Goal: Task Accomplishment & Management: Use online tool/utility

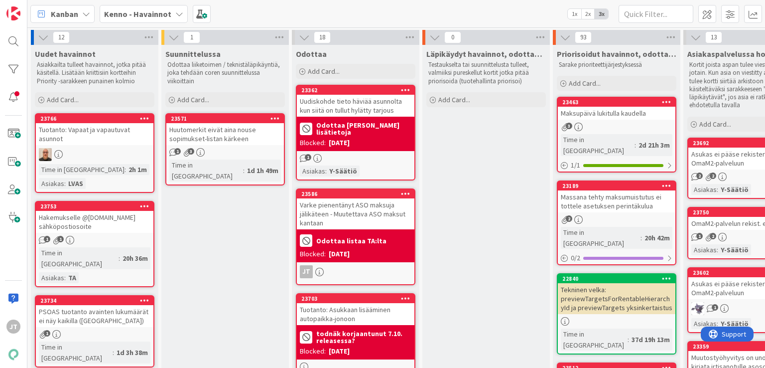
drag, startPoint x: 115, startPoint y: 12, endPoint x: 114, endPoint y: 18, distance: 6.2
click at [114, 15] on span "Kenno - Havainnot" at bounding box center [137, 14] width 67 height 12
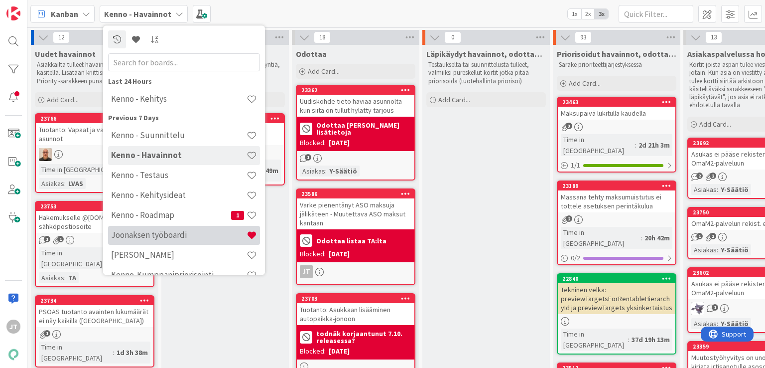
click at [139, 232] on h4 "Joonaksen työboardi" at bounding box center [179, 235] width 136 height 10
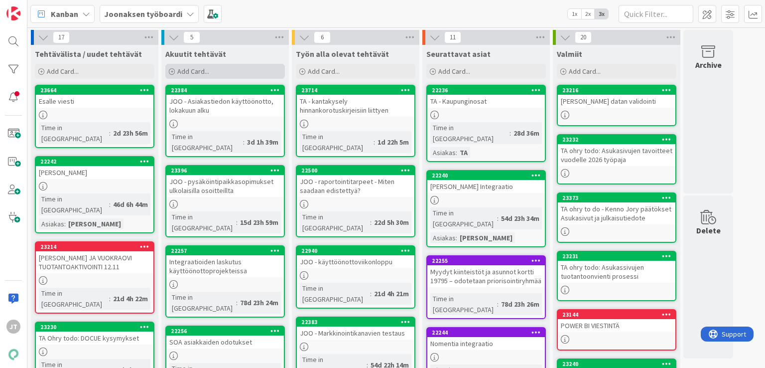
click at [199, 73] on span "Add Card..." at bounding box center [193, 71] width 32 height 9
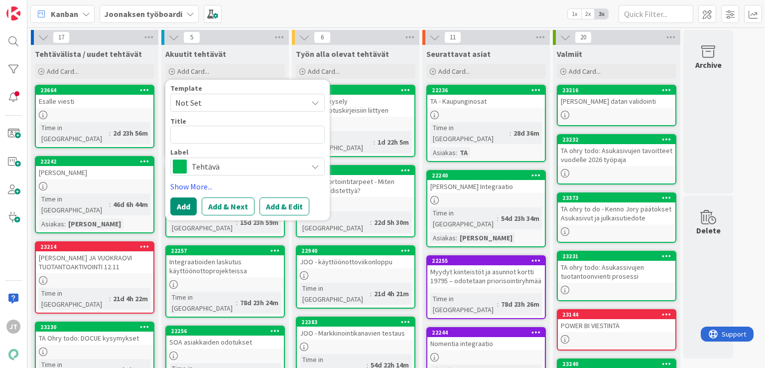
type textarea "x"
type textarea "J"
type textarea "x"
type textarea "[PERSON_NAME]"
type textarea "x"
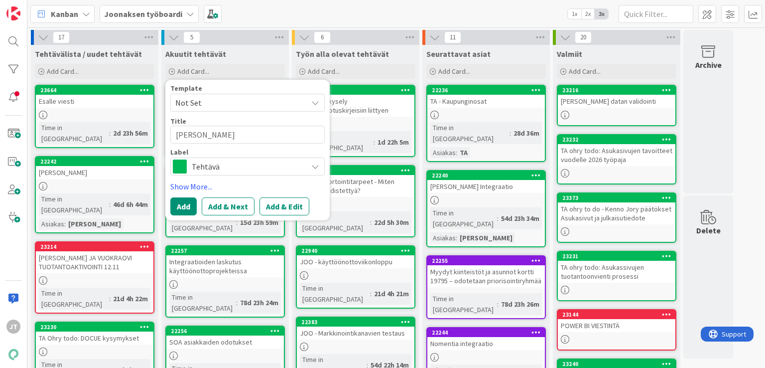
type textarea "[PERSON_NAME]"
type textarea "x"
type textarea "[PERSON_NAME]"
type textarea "x"
type textarea "JOO -"
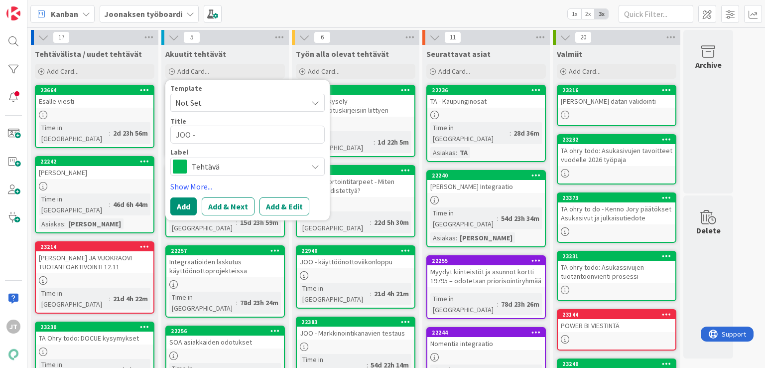
type textarea "x"
type textarea "JOO -"
type textarea "x"
type textarea "[PERSON_NAME]"
type textarea "x"
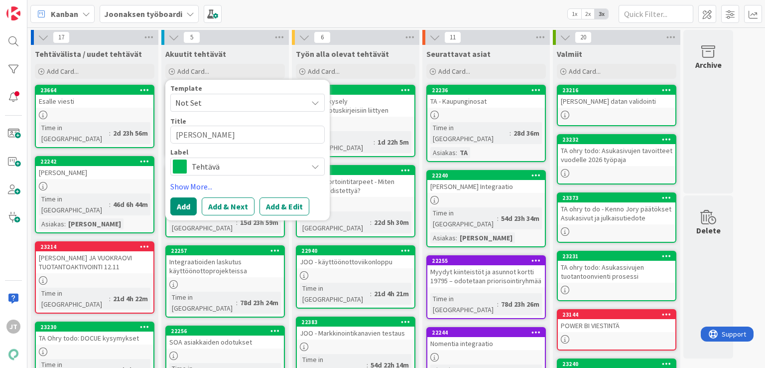
type textarea "[PERSON_NAME]"
type textarea "x"
type textarea "[PERSON_NAME]"
type textarea "x"
type textarea "[PERSON_NAME]"
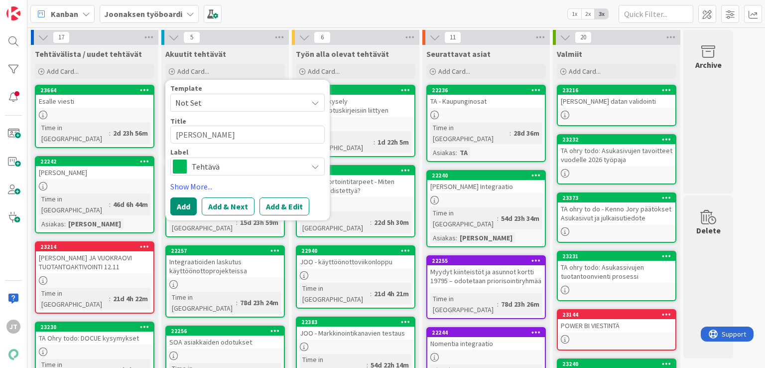
type textarea "x"
type textarea "[PERSON_NAME]"
type textarea "x"
type textarea "[PERSON_NAME]"
type textarea "x"
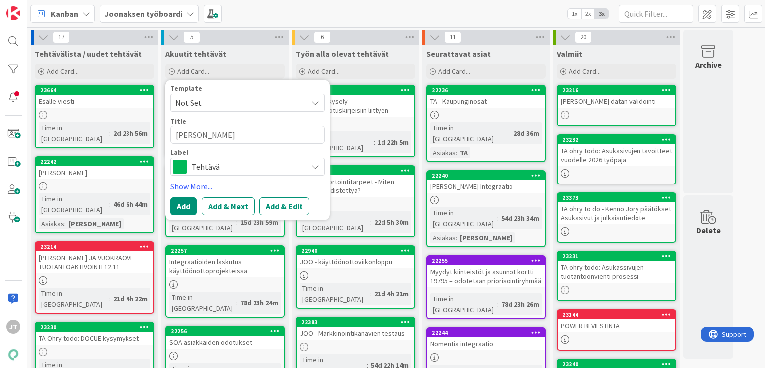
type textarea "[PERSON_NAME]"
type textarea "x"
type textarea "[PERSON_NAME]"
type textarea "x"
type textarea "[PERSON_NAME]"
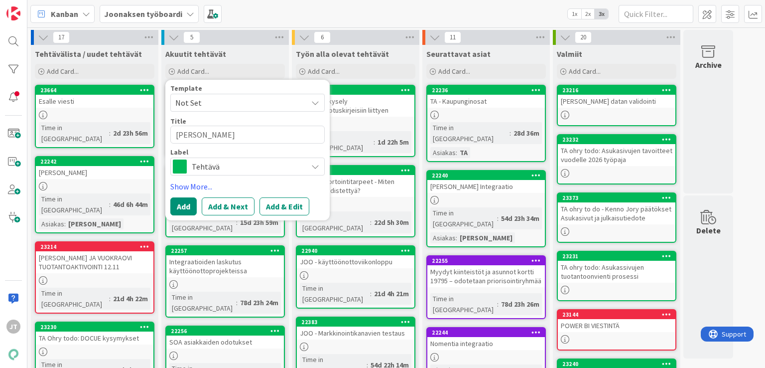
type textarea "x"
type textarea "[PERSON_NAME]"
type textarea "x"
type textarea "[PERSON_NAME]"
type textarea "x"
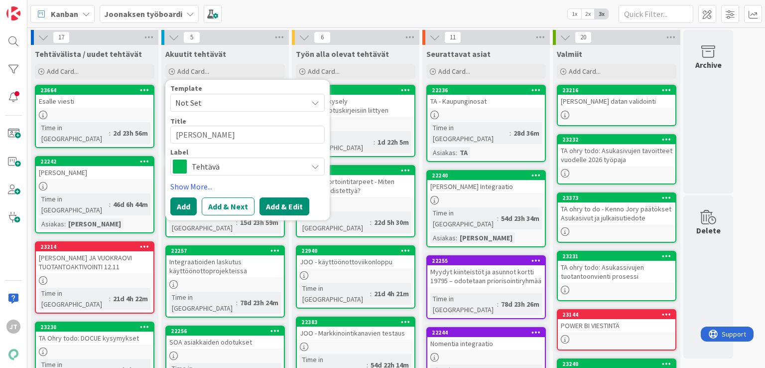
type textarea "[PERSON_NAME]"
click at [277, 204] on button "Add & Edit" at bounding box center [285, 206] width 50 height 18
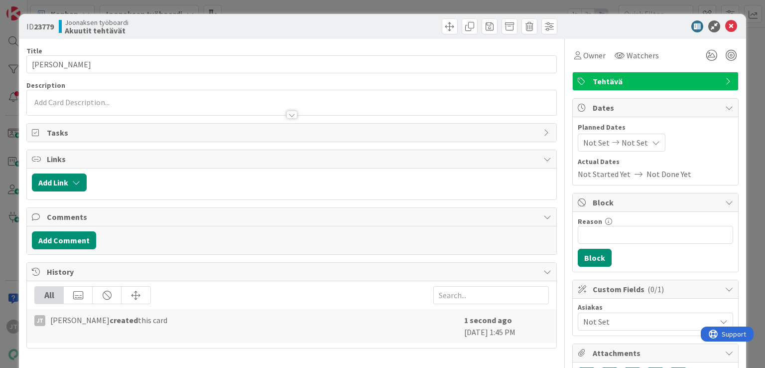
drag, startPoint x: 163, startPoint y: 96, endPoint x: 161, endPoint y: 103, distance: 6.9
click at [163, 98] on p at bounding box center [291, 102] width 519 height 11
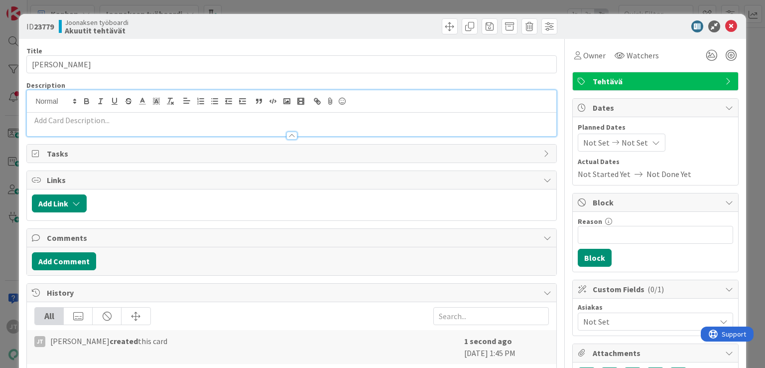
click at [144, 123] on p at bounding box center [291, 120] width 519 height 11
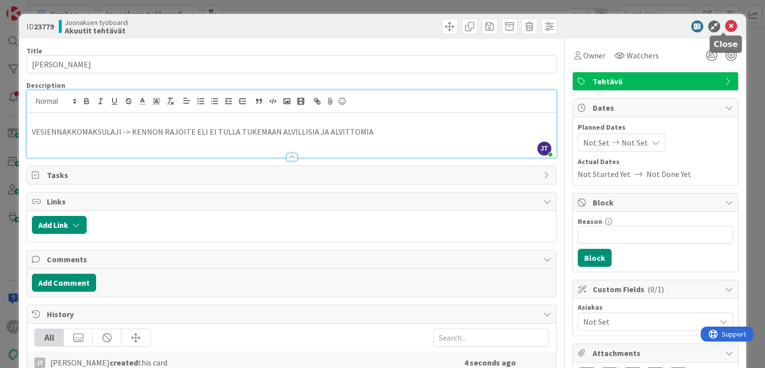
click at [726, 22] on icon at bounding box center [732, 26] width 12 height 12
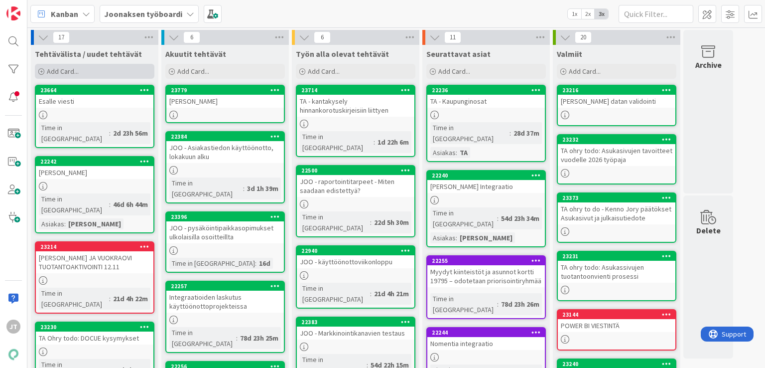
click at [55, 70] on span "Add Card..." at bounding box center [63, 71] width 32 height 9
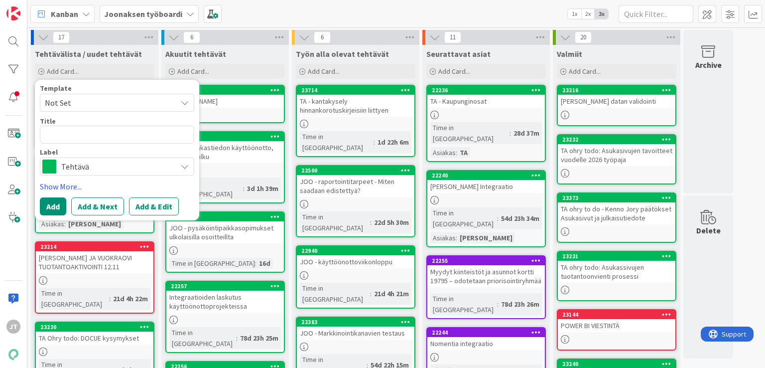
type textarea "x"
type textarea "T"
type textarea "x"
type textarea "TA"
type textarea "x"
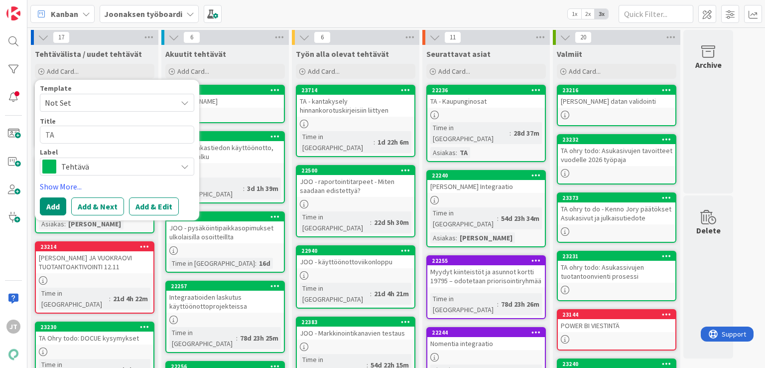
type textarea "TA"
type textarea "x"
type textarea "TA o"
type textarea "x"
type textarea "TA oh"
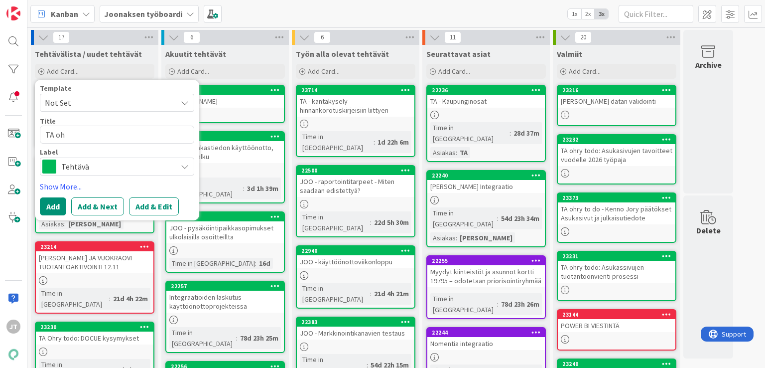
type textarea "x"
type textarea "TA ohr"
type textarea "x"
type textarea "TA ohry"
type textarea "x"
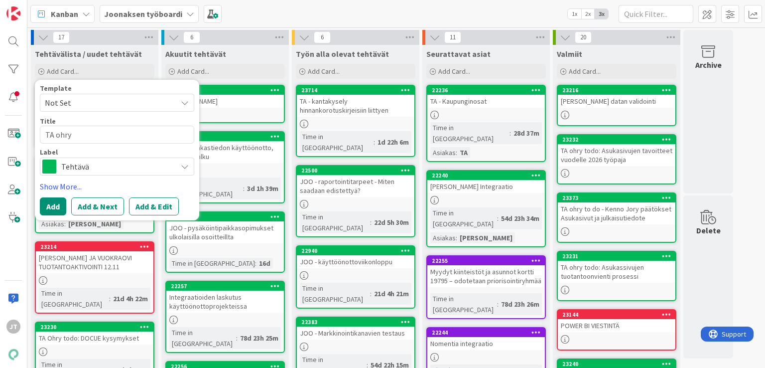
type textarea "TA ohry"
type textarea "x"
type textarea "TA ohry"
type textarea "x"
type textarea "TA ohryy"
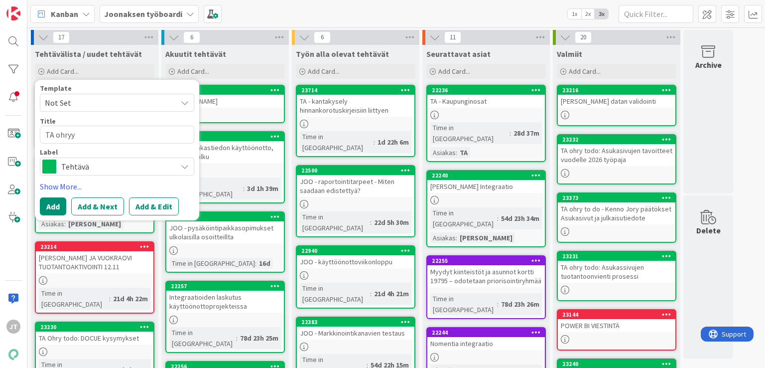
type textarea "x"
type textarea "TA ohryyn"
type textarea "x"
type textarea "TA ohryyn:"
type textarea "x"
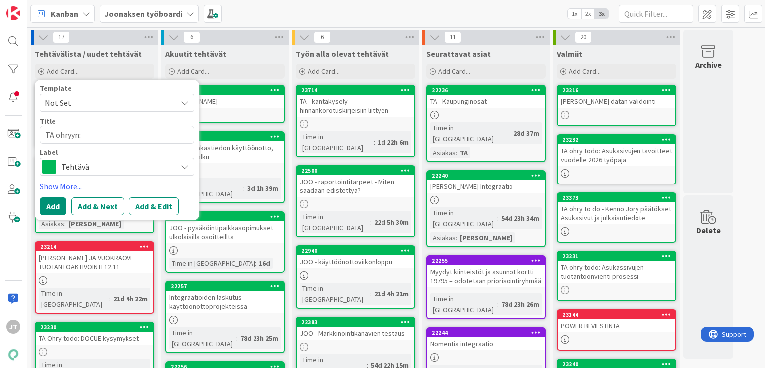
type textarea "TA ohryyn:"
type textarea "x"
type textarea "TA ohryyn: P"
type textarea "x"
type textarea "TA ohryyn: Pa"
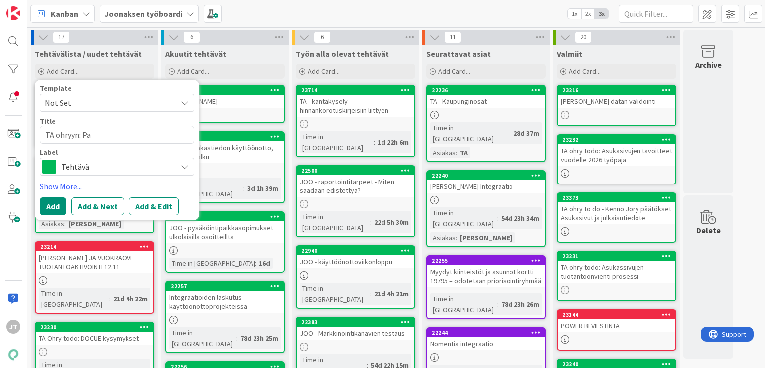
type textarea "x"
type textarea "TA ohryyn: Pan"
type textarea "x"
type textarea "TA ohryyn: Pand"
type textarea "x"
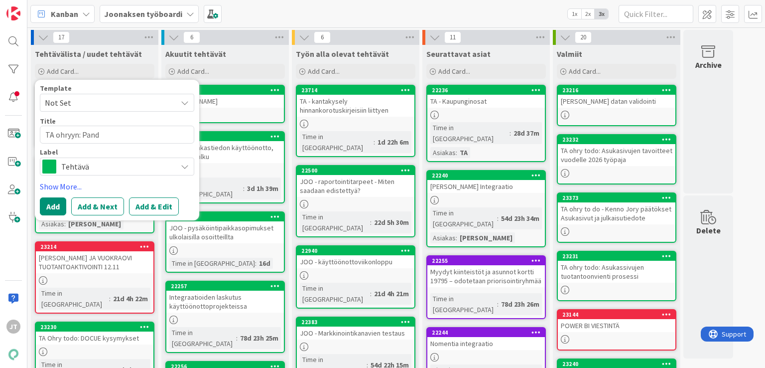
type textarea "TA ohryyn: Pandi"
type textarea "x"
type textarea "TA ohryyn: Pandia"
type textarea "x"
type textarea "TA ohryyn: Pandial"
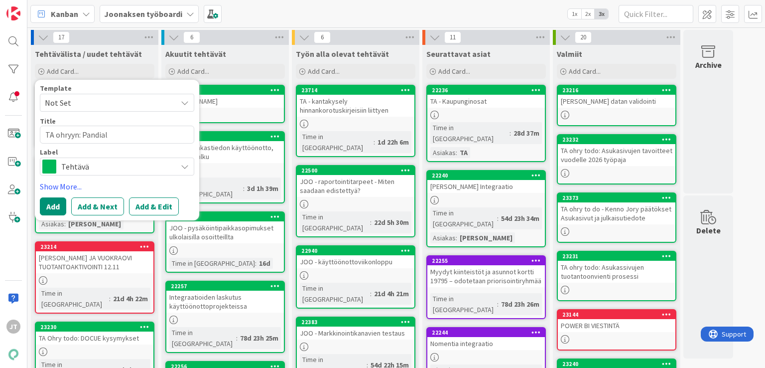
type textarea "x"
type textarea "TA ohryyn: Pandiall"
type textarea "x"
type textarea "TA ohryyn: Pandialla"
type textarea "x"
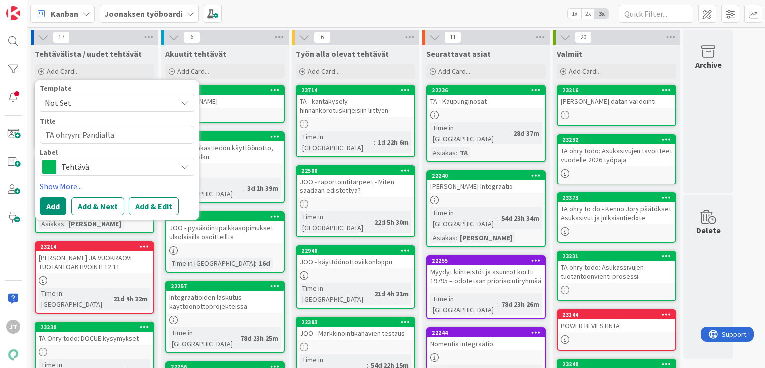
type textarea "TA ohryyn: Pandialla"
type textarea "x"
type textarea "TA ohryyn: Pandialla j"
type textarea "x"
type textarea "TA ohryyn: Pandialla ju"
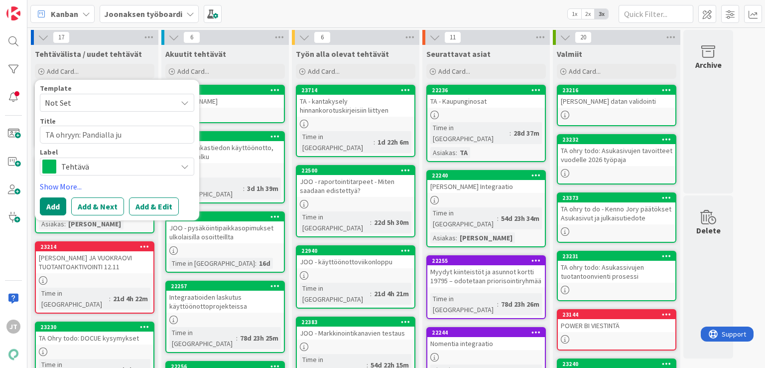
type textarea "x"
type textarea "TA ohryyn: Pandialla juo"
type textarea "x"
type textarea "TA ohryyn: Pandialla juot"
type textarea "x"
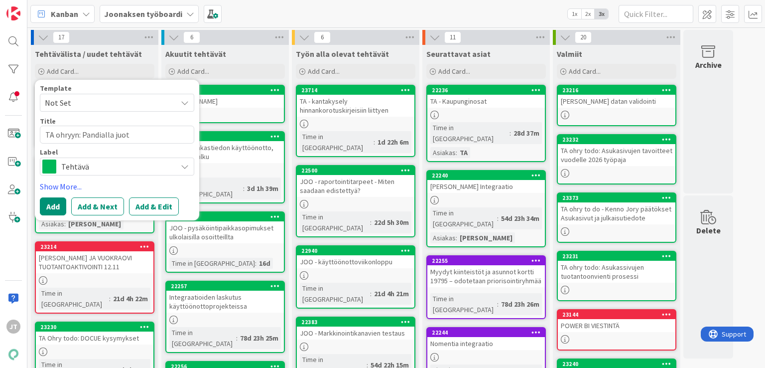
type textarea "TA ohryyn: Pandialla juoti"
type textarea "x"
type textarea "TA ohryyn: Pandialla juotii"
type textarea "x"
type textarea "TA ohryyn: Pandialla juotiin"
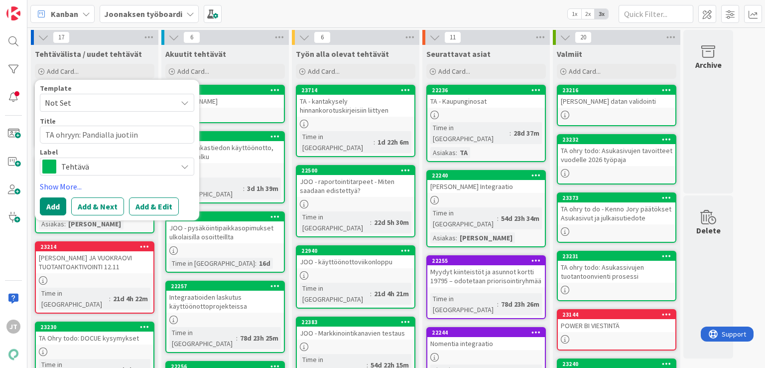
type textarea "x"
type textarea "TA ohryyn: Pandialla juotiin"
type textarea "x"
type textarea "TA ohryyn: Pandialla juotiin p"
type textarea "x"
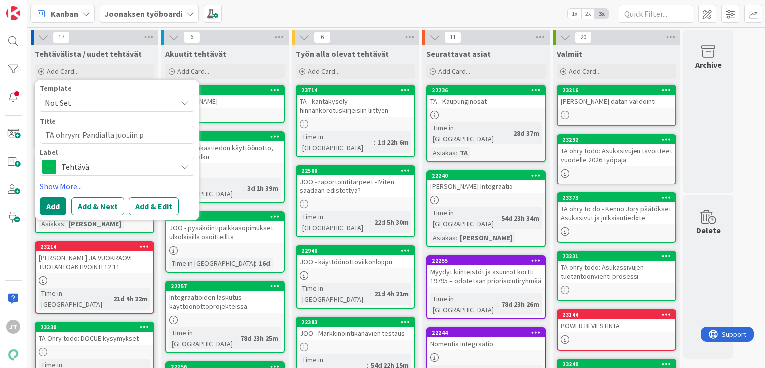
type textarea "TA ohryyn: Pandialla juotiin pu"
type textarea "x"
type textarea "TA ohryyn: Pandialla juotiin pul"
type textarea "x"
type textarea "TA ohryyn: Pandialla juotiin pull"
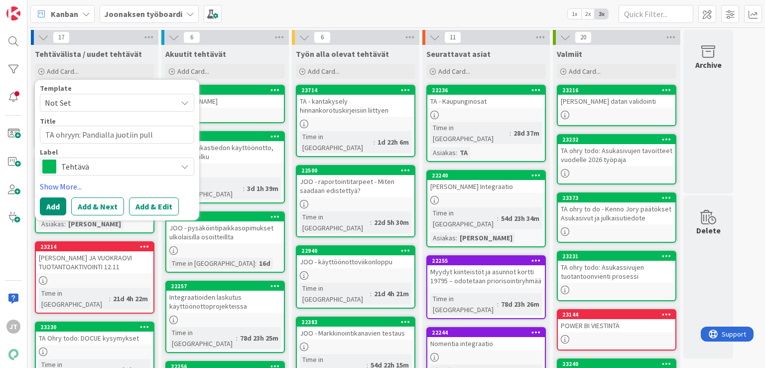
type textarea "x"
type textarea "TA ohryyn: Pandialla juotiin pullo"
type textarea "x"
type textarea "TA ohryyn: Pandialla juotiin pullo"
type textarea "x"
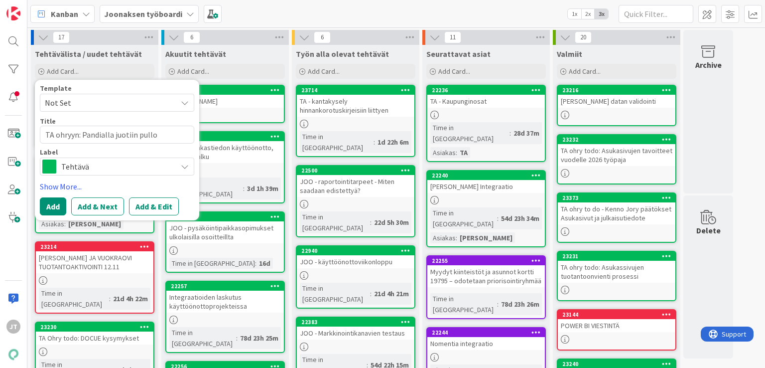
type textarea "TA ohryyn: Pandialla juotiin pullo i"
type textarea "x"
type textarea "TA ohryyn: Pandialla juotiin pullo"
type textarea "x"
type textarea "TA ohryyn: Pandialla juotiin pullo v"
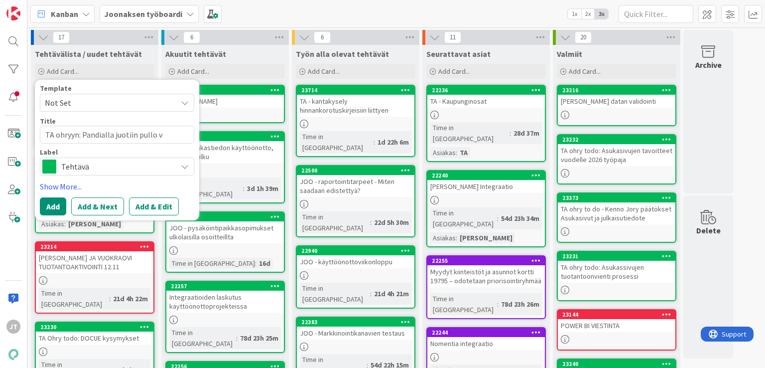
type textarea "x"
type textarea "TA ohryyn: Pandialla juotiin pullo vi"
type textarea "x"
type textarea "TA ohryyn: Pandialla juotiin pullo vii"
type textarea "x"
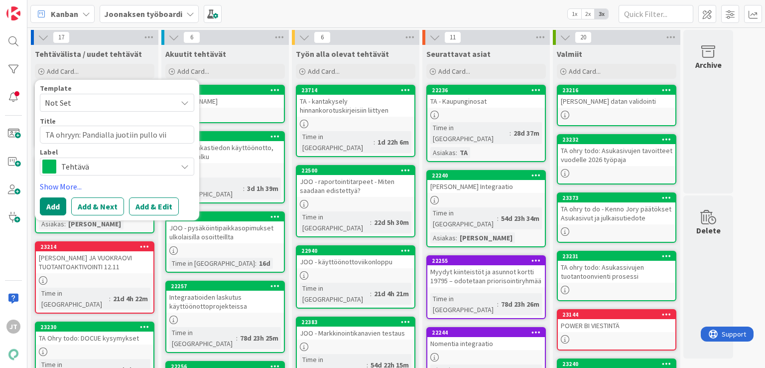
type textarea "TA ohryyn: Pandialla juotiin pullo viin"
type textarea "x"
type textarea "TA ohryyn: Pandialla juotiin pullo viini"
type textarea "x"
type textarea "TA ohryyn: Pandialla juotiin pullo viiniä"
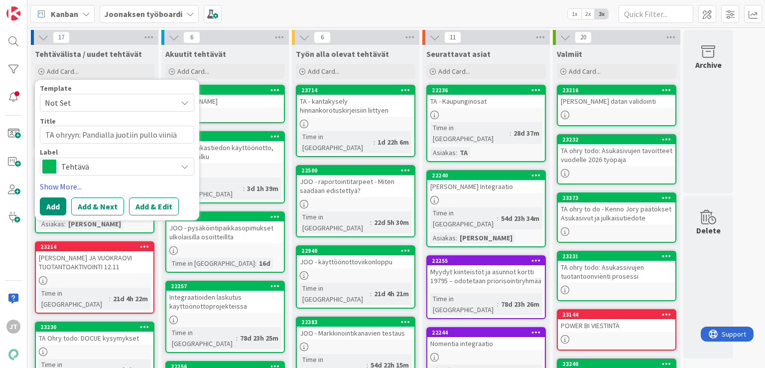
type textarea "x"
type textarea "TA ohryyn: Pandialla juotiin pullo viiniä"
type textarea "x"
type textarea "TA ohryyn: Pandialla juotiin pullo viiniä 1"
type textarea "x"
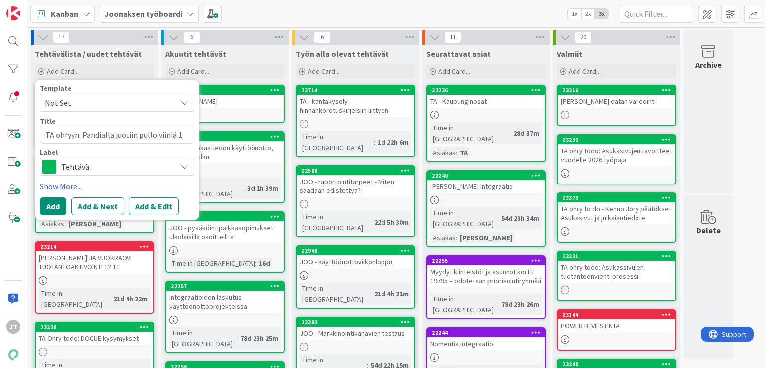
type textarea "TA ohryyn: Pandialla juotiin pullo viiniä 13"
type textarea "x"
type textarea "TA ohryyn: Pandialla juotiin pullo viiniä 130"
type textarea "x"
type textarea "TA ohryyn: Pandialla juotiin pullo viiniä 1309"
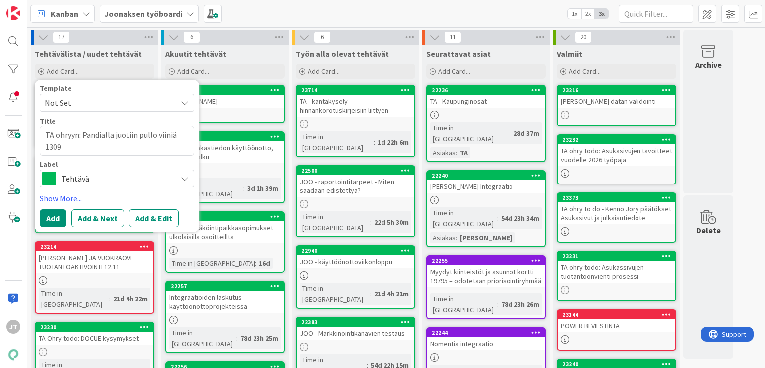
type textarea "x"
type textarea "TA ohryyn: Pandialla juotiin pullo viiniä 13098"
type textarea "x"
type textarea "TA ohryyn: Pandialla juotiin pullo viiniä 13098"
type textarea "x"
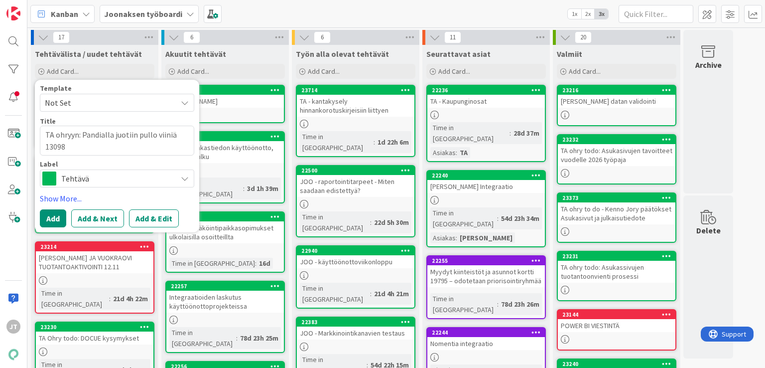
type textarea "TA ohryyn: Pandialla juotiin pullo viiniä 13098 t"
type textarea "x"
type textarea "TA ohryyn: Pandialla juotiin pullo viiniä 13098 ti"
type textarea "x"
type textarea "TA ohryyn: Pandialla juotiin pullo viiniä 13098 til"
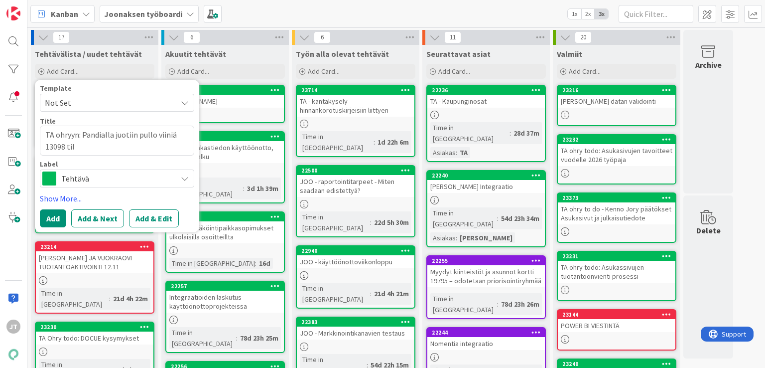
type textarea "x"
type textarea "TA ohryyn: Pandialla juotiin pullo viiniä 13098 tili"
type textarea "x"
type textarea "TA ohryyn: Pandialla juotiin pullo viiniä 13098 tilin"
type textarea "x"
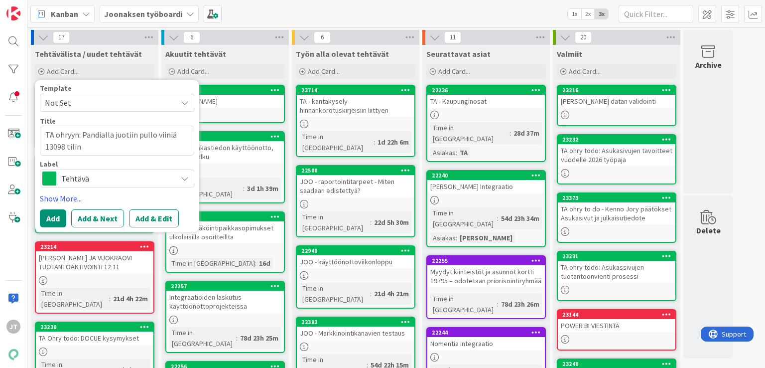
type textarea "TA ohryyn: Pandialla juotiin pullo viiniä 13098 tilin"
type textarea "x"
type textarea "TA ohryyn: Pandialla juotiin pullo viiniä 13098 tilin t"
type textarea "x"
type textarea "TA ohryyn: Pandialla juotiin pullo viiniä 13098 tilin tä"
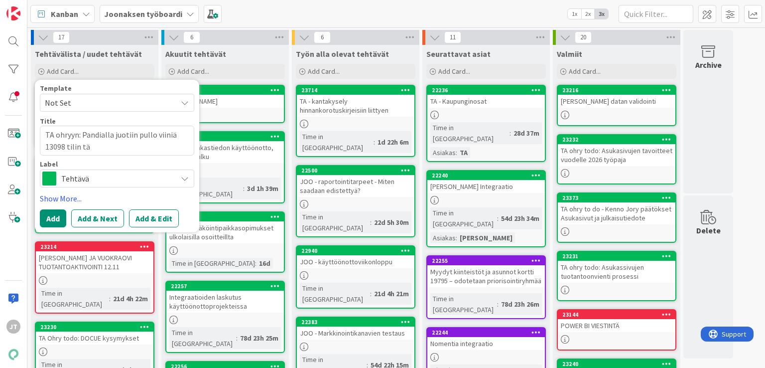
type textarea "x"
type textarea "TA ohryyn: Pandialla juotiin pullo viiniä 13098 tilin täs"
type textarea "x"
type textarea "TA ohryyn: Pandialla juotiin pullo viiniä 13098 tilin täsm"
type textarea "x"
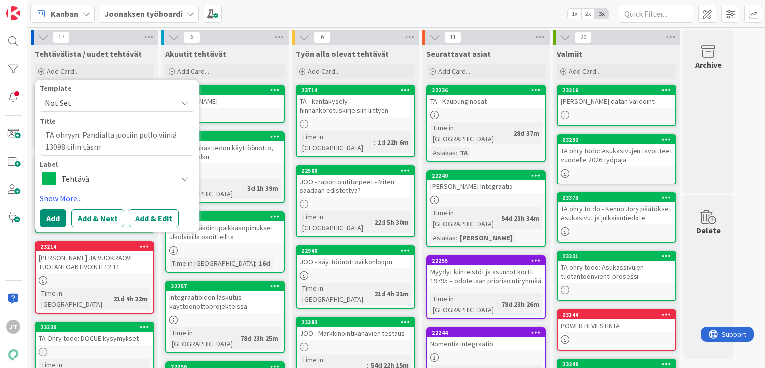
type textarea "TA ohryyn: Pandialla juotiin pullo viiniä 13098 tilin täsmä"
type textarea "x"
type textarea "TA ohryyn: Pandialla juotiin pullo viiniä 13098 tilin täsmää"
type textarea "x"
type textarea "TA ohryyn: Pandialla juotiin pullo viiniä 13098 tilin täsmääm"
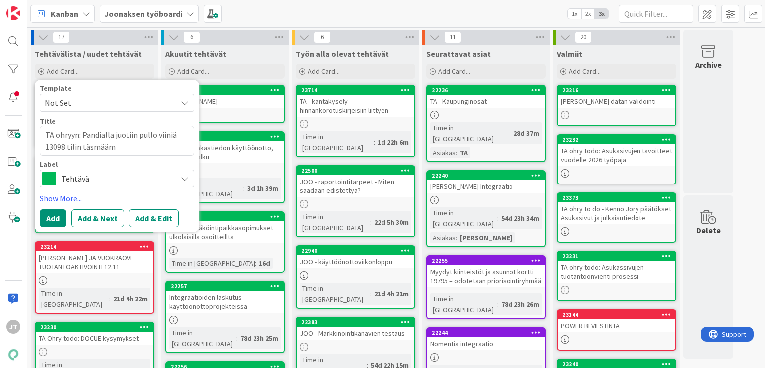
type textarea "x"
type textarea "TA ohryyn: Pandialla juotiin pullo viiniä 13098 tilin täsmäämi"
type textarea "x"
type textarea "TA ohryyn: Pandialla juotiin pullo viiniä 13098 tilin täsmäämis"
type textarea "x"
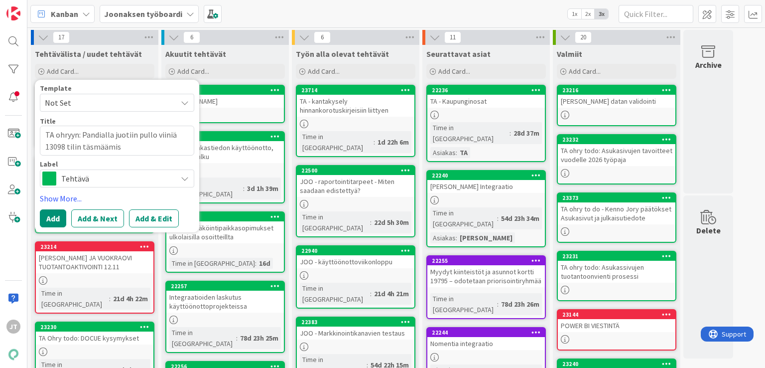
type textarea "TA ohryyn: Pandialla juotiin pullo viiniä 13098 tilin täsmäämise"
type textarea "x"
type textarea "TA ohryyn: Pandialla juotiin pullo viiniä 13098 tilin täsmäämisen"
type textarea "x"
type textarea "TA ohryyn: Pandialla juotiin pullo viiniä 13098 tilin täsmäämisen"
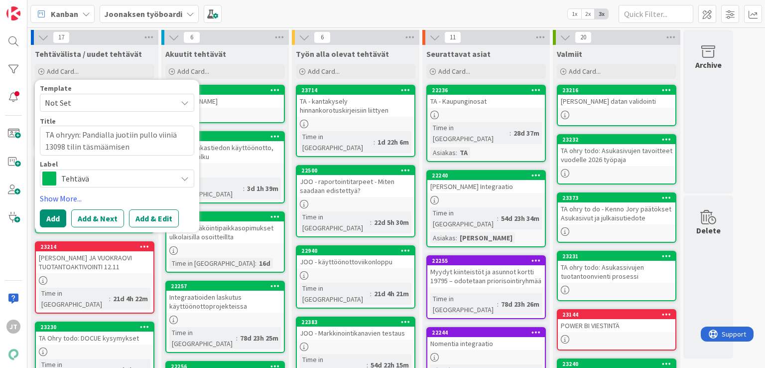
type textarea "x"
type textarea "TA ohryyn: Pandialla juotiin pullo viiniä 13098 tilin täsmäämisen j"
type textarea "x"
type textarea "TA ohryyn: Pandialla juotiin pullo viiniä 13098 tilin täsmäämisen ja"
type textarea "x"
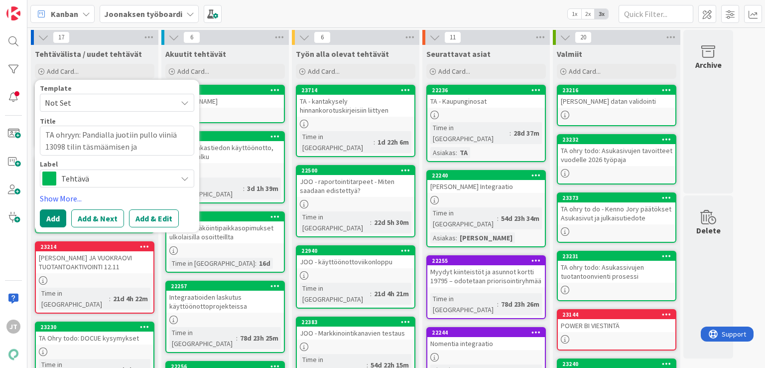
type textarea "TA ohryyn: Pandialla juotiin pullo viiniä 13098 tilin täsmäämisen ja"
type textarea "x"
type textarea "TA ohryyn: Pandialla juotiin pullo viiniä 13098 tilin täsmäämisen ja T"
type textarea "x"
type textarea "TA ohryyn: Pandialla juotiin pullo viiniä 13098 tilin täsmäämisen ja Ti"
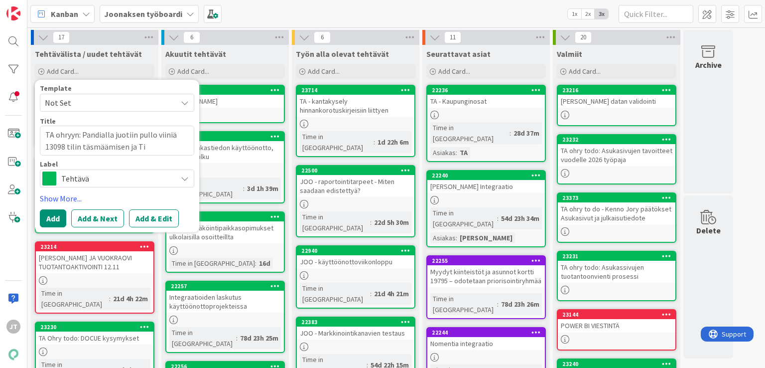
type textarea "x"
type textarea "TA ohryyn: Pandialla juotiin pullo viiniä 13098 tilin täsmäämisen ja [PERSON_NA…"
type textarea "x"
type textarea "TA ohryyn: Pandialla juotiin pullo viiniä 13098 tilin täsmäämisen ja [PERSON_NA…"
type textarea "x"
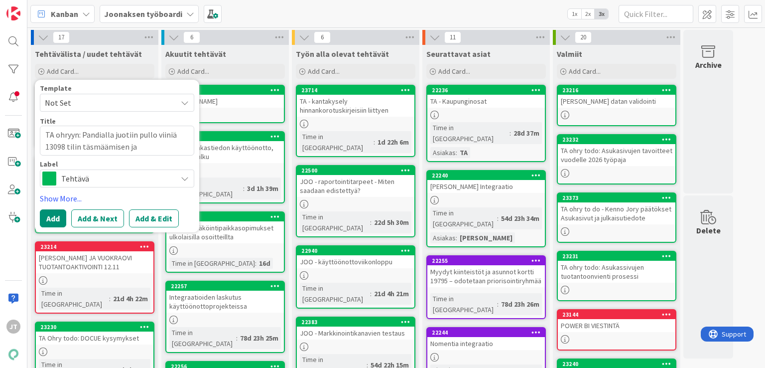
type textarea "TA ohryyn: Pandialla juotiin pullo viiniä 13098 tilin täsmäämisen ja [PERSON_NA…"
type textarea "x"
type textarea "TA ohryyn: Pandialla juotiin pullo viiniä 13098 tilin täsmäämisen ja [PERSON_NA…"
type textarea "x"
type textarea "TA ohryyn: Pandialla juotiin pullo viiniä 13098 tilin täsmäämisen ja [PERSON_NA…"
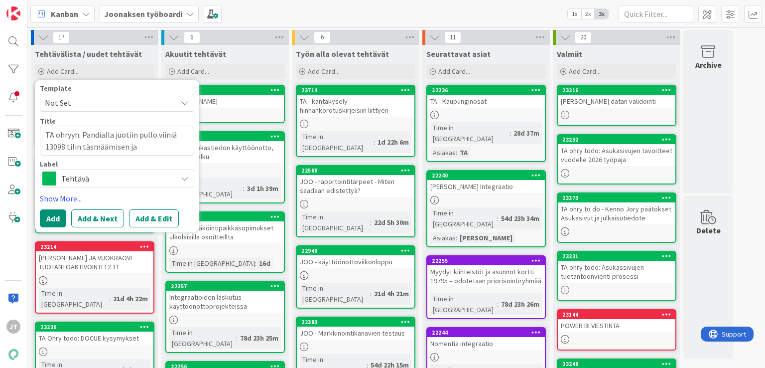
type textarea "x"
type textarea "TA ohryyn: Pandialla juotiin pullo viiniä 13098 tilin täsmäämisen ja Timon ku"
type textarea "x"
type textarea "TA ohryyn: Pandialla juotiin pullo viiniä 13098 tilin täsmäämisen ja [PERSON_NA…"
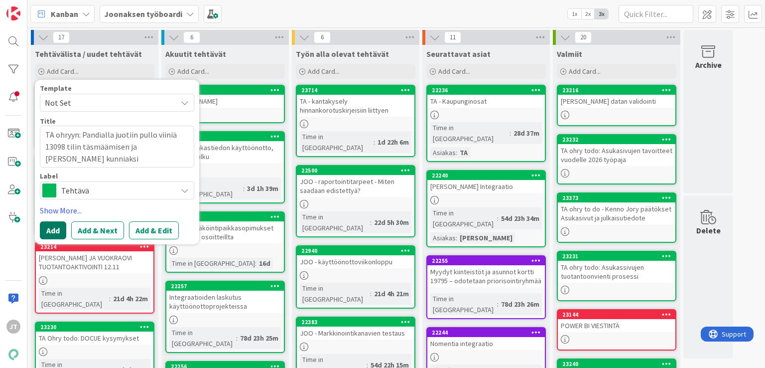
click at [49, 229] on button "Add" at bounding box center [53, 230] width 26 height 18
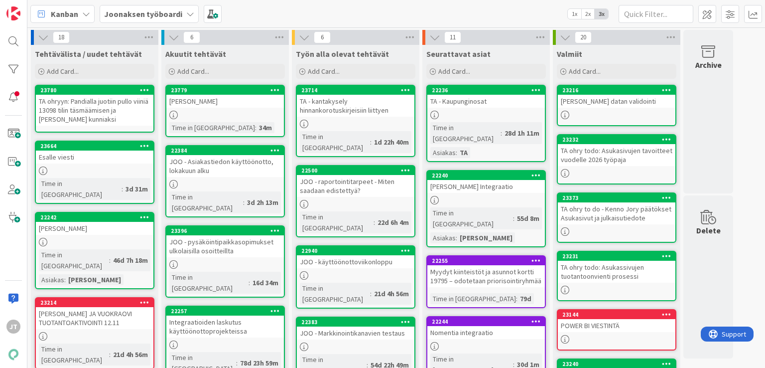
click at [137, 13] on b "Joonaksen työboardi" at bounding box center [143, 14] width 78 height 10
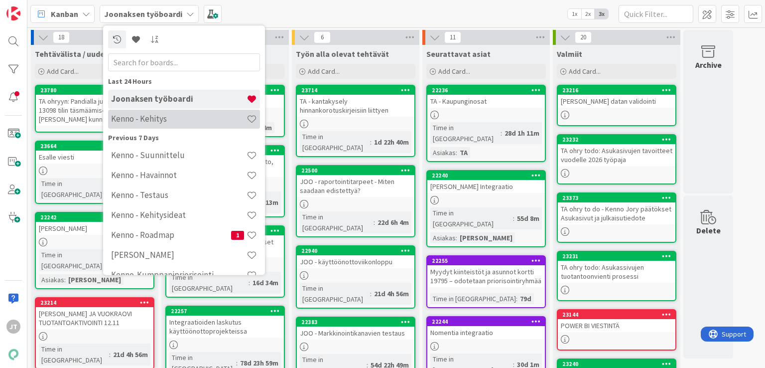
click at [175, 119] on h4 "Kenno - Kehitys" at bounding box center [179, 119] width 136 height 10
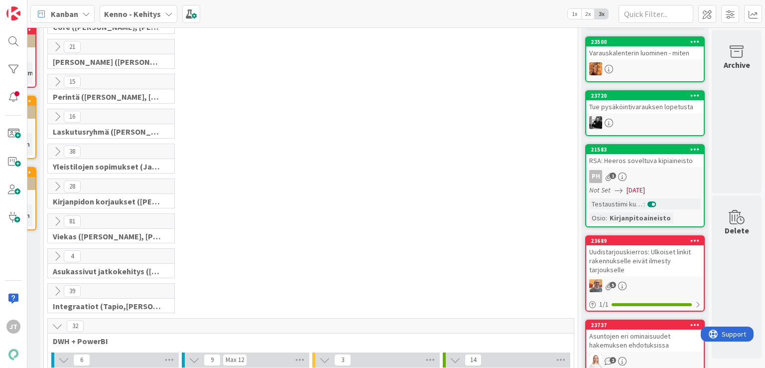
scroll to position [0, 125]
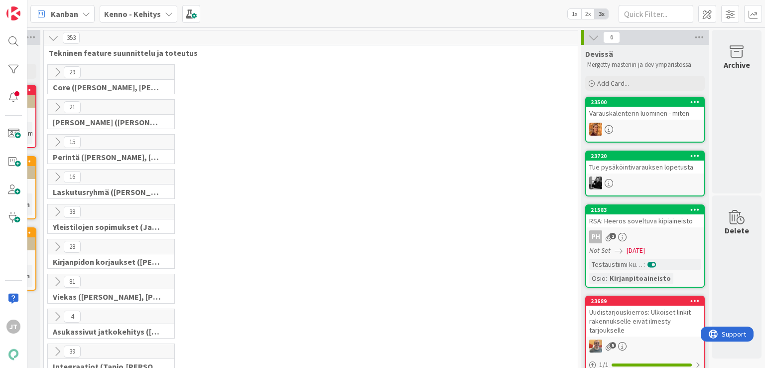
click at [52, 68] on icon at bounding box center [57, 72] width 11 height 11
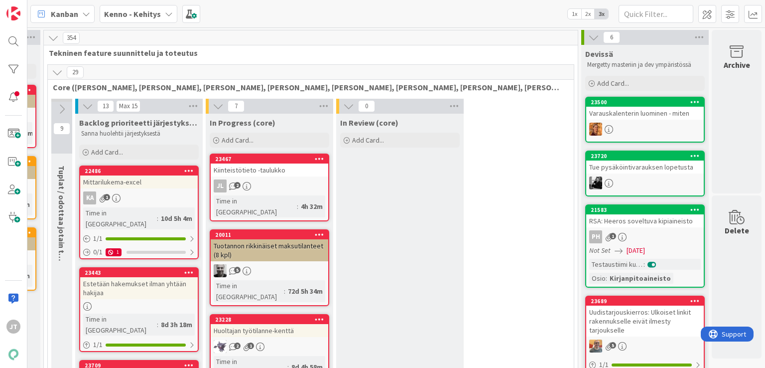
click at [51, 108] on button at bounding box center [61, 109] width 21 height 15
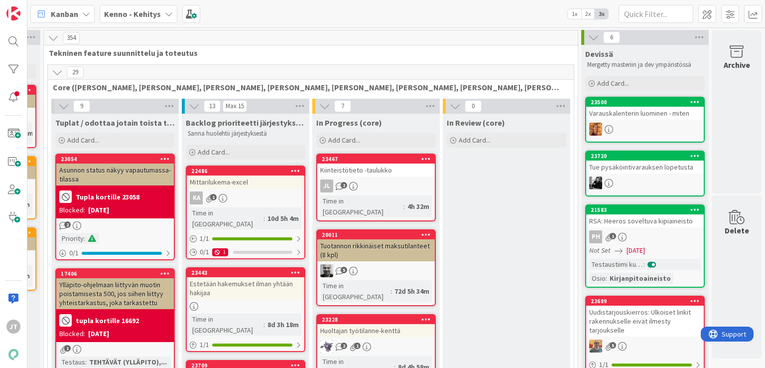
click at [126, 15] on b "Kenno - Kehitys" at bounding box center [132, 14] width 57 height 10
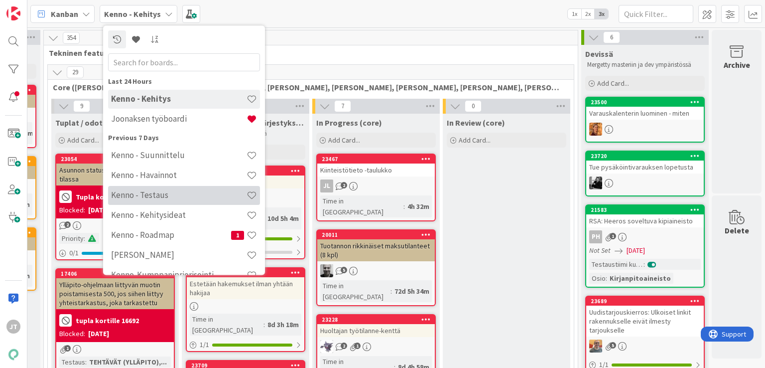
click at [148, 204] on div "Kenno - Testaus" at bounding box center [184, 195] width 152 height 19
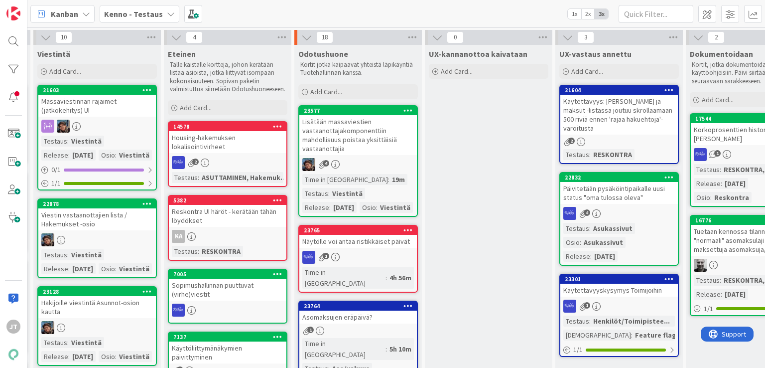
scroll to position [0, 708]
